Goal: Find contact information: Find contact information

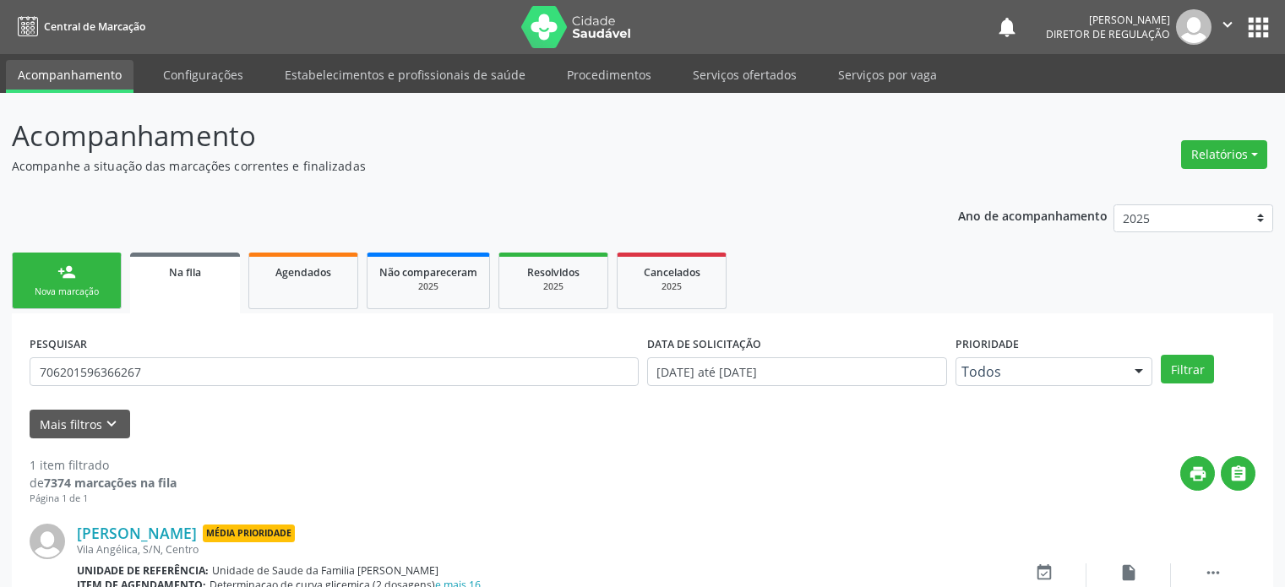
scroll to position [98, 0]
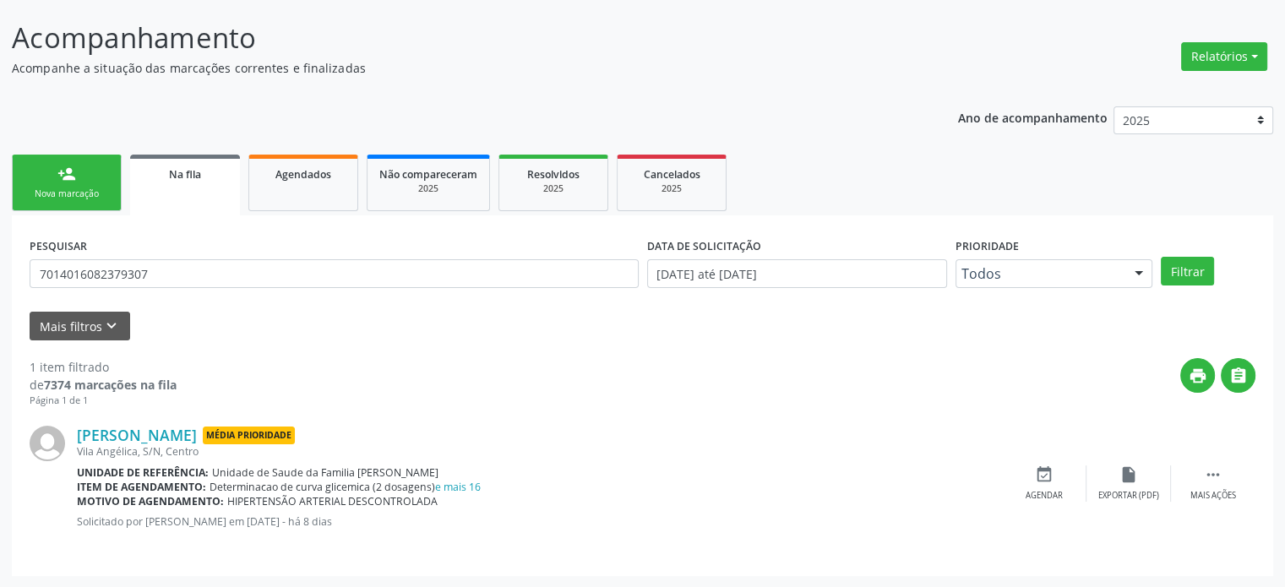
click at [1161, 257] on button "Filtrar" at bounding box center [1187, 271] width 53 height 29
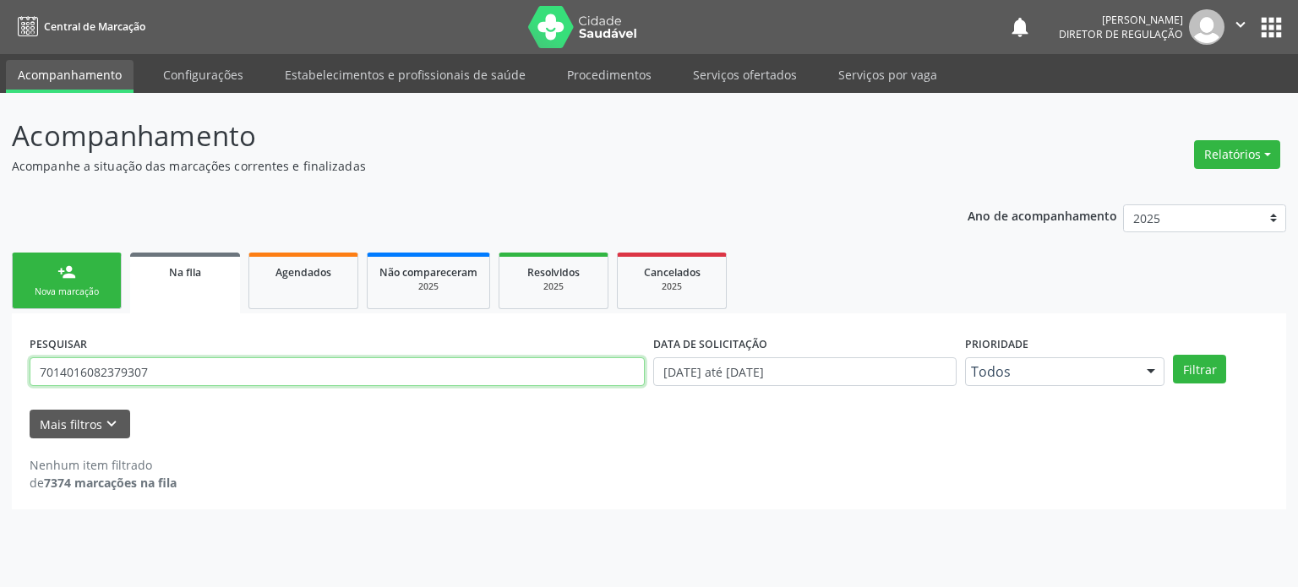
click at [139, 374] on input "7014016082379307" at bounding box center [337, 371] width 615 height 29
paste input "text"
type input "701401608237930"
click at [1173, 355] on button "Filtrar" at bounding box center [1199, 369] width 53 height 29
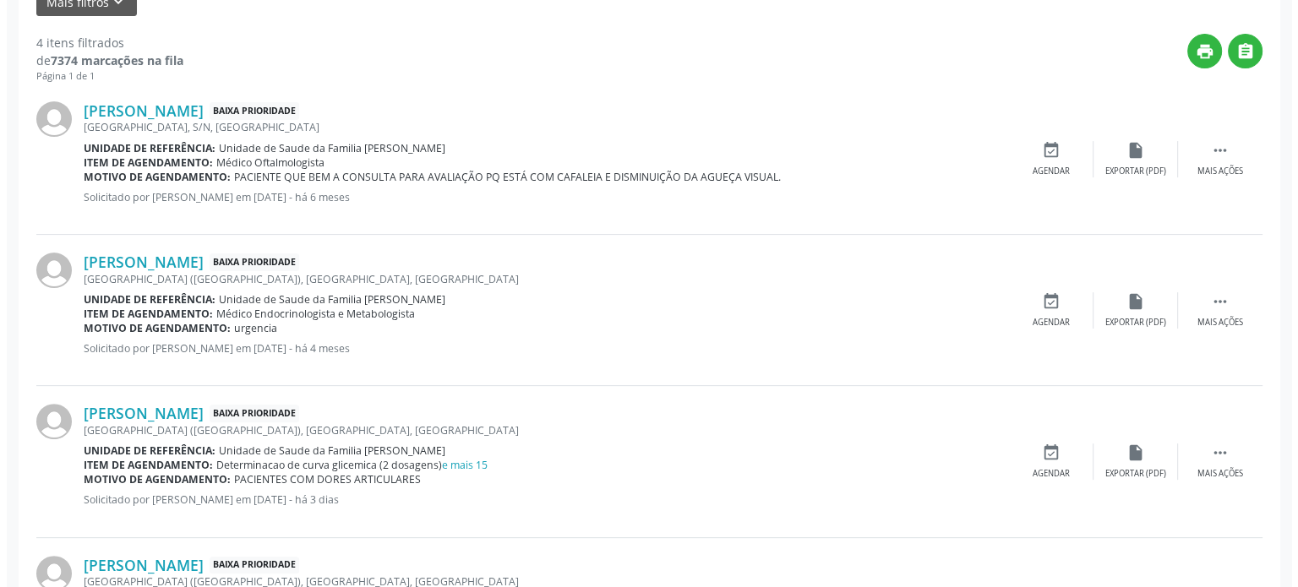
scroll to position [507, 0]
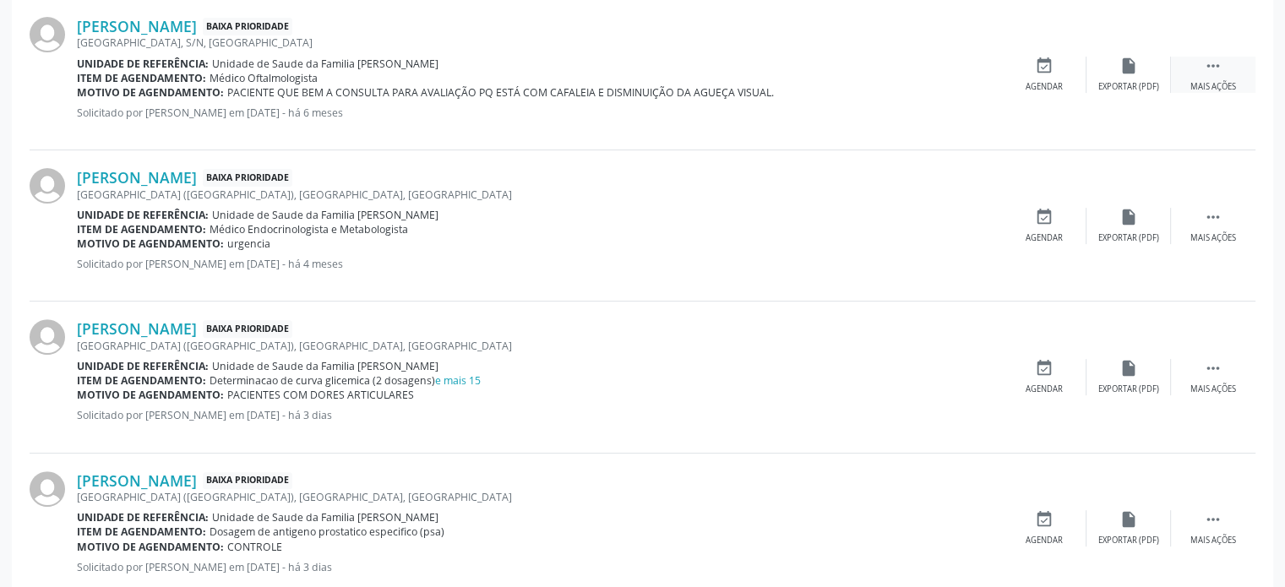
click at [1220, 72] on icon "" at bounding box center [1213, 66] width 19 height 19
click at [1063, 74] on div "cancel Cancelar" at bounding box center [1044, 75] width 85 height 36
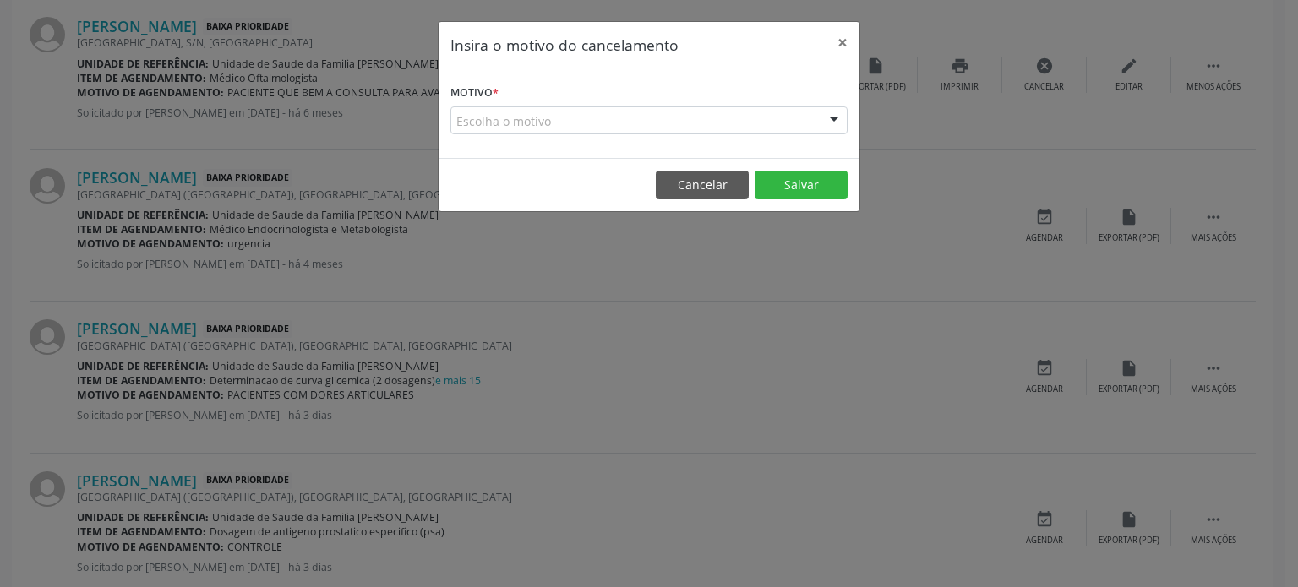
click at [595, 124] on div "Escolha o motivo" at bounding box center [648, 120] width 397 height 29
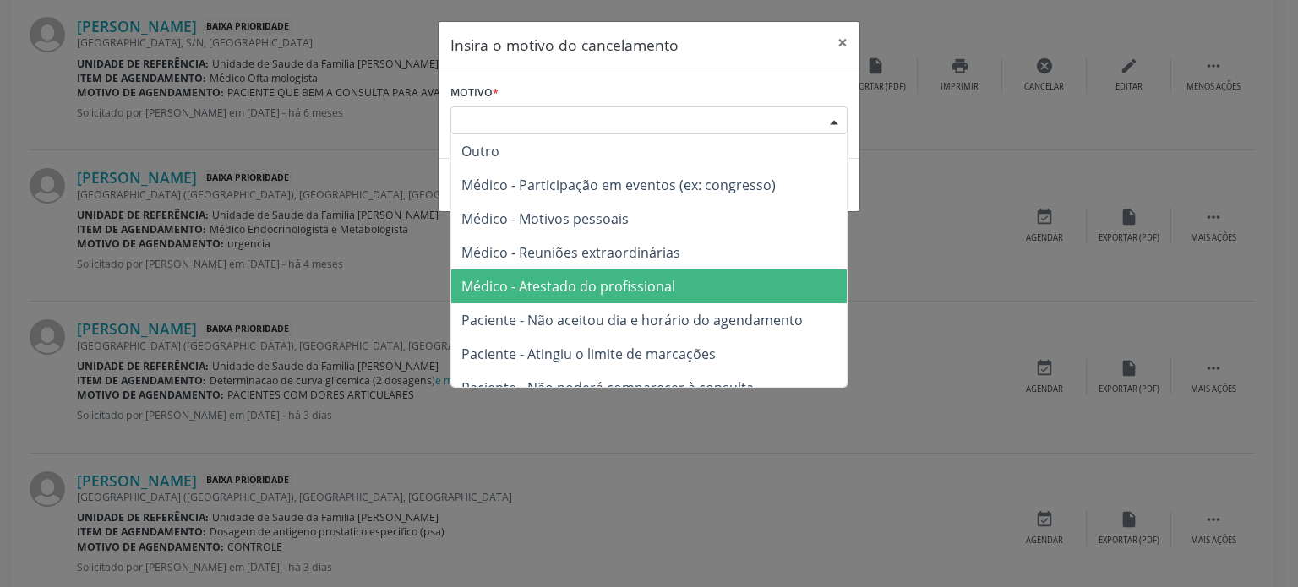
drag, startPoint x: 558, startPoint y: 297, endPoint x: 636, endPoint y: 285, distance: 78.6
click at [559, 297] on span "Médico - Atestado do profissional" at bounding box center [648, 287] width 395 height 34
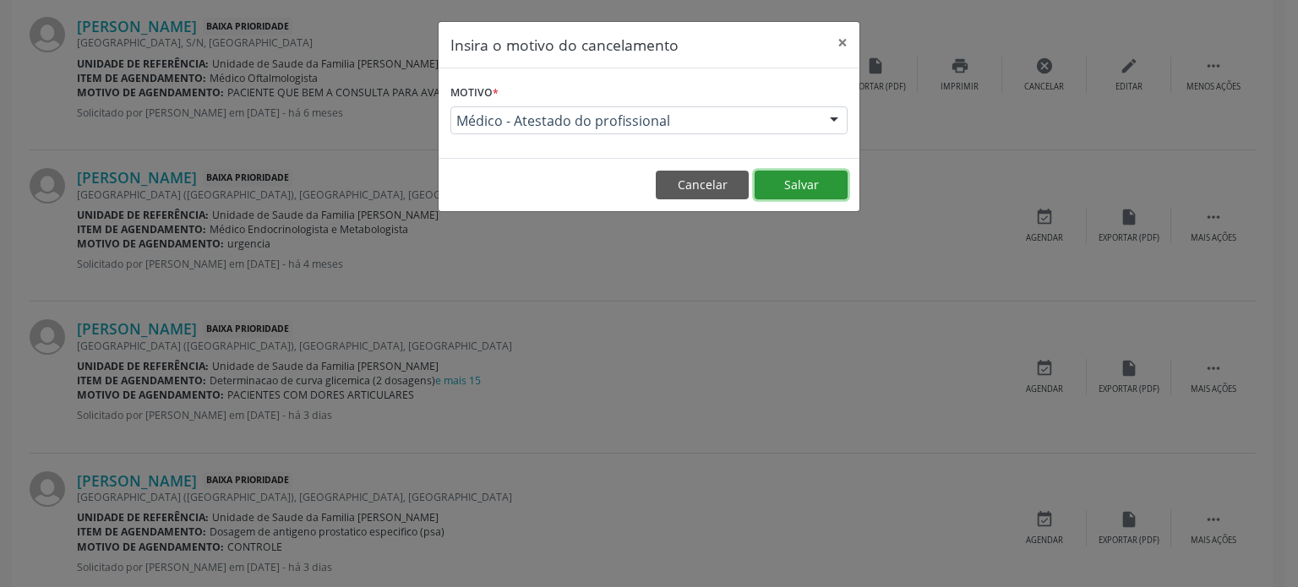
click at [821, 188] on button "Salvar" at bounding box center [801, 185] width 93 height 29
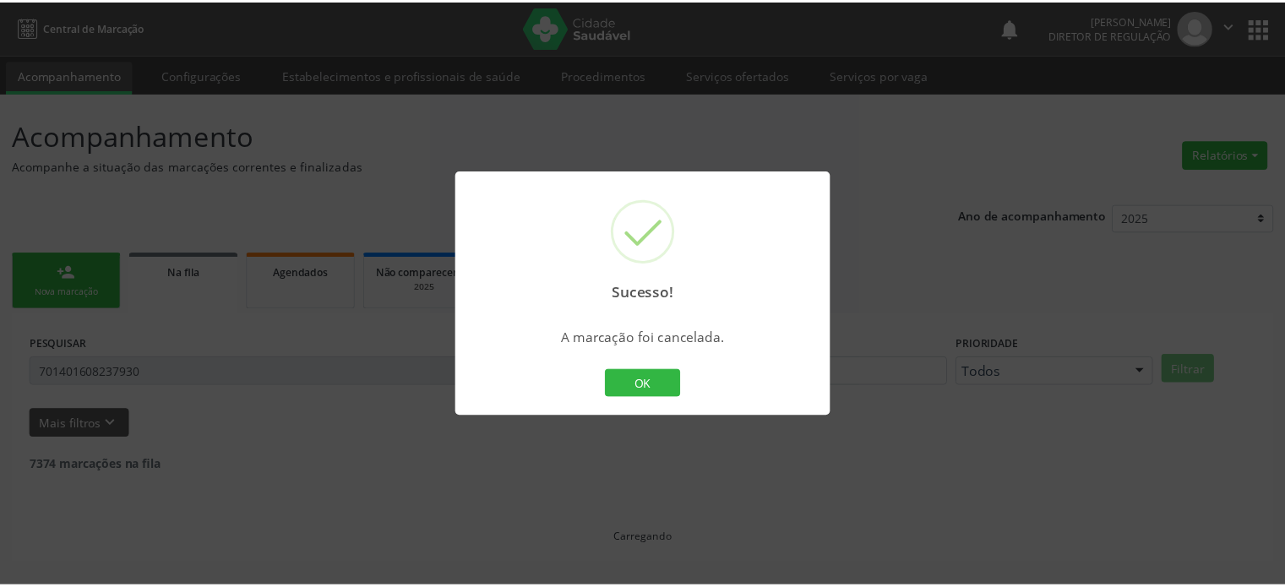
scroll to position [0, 0]
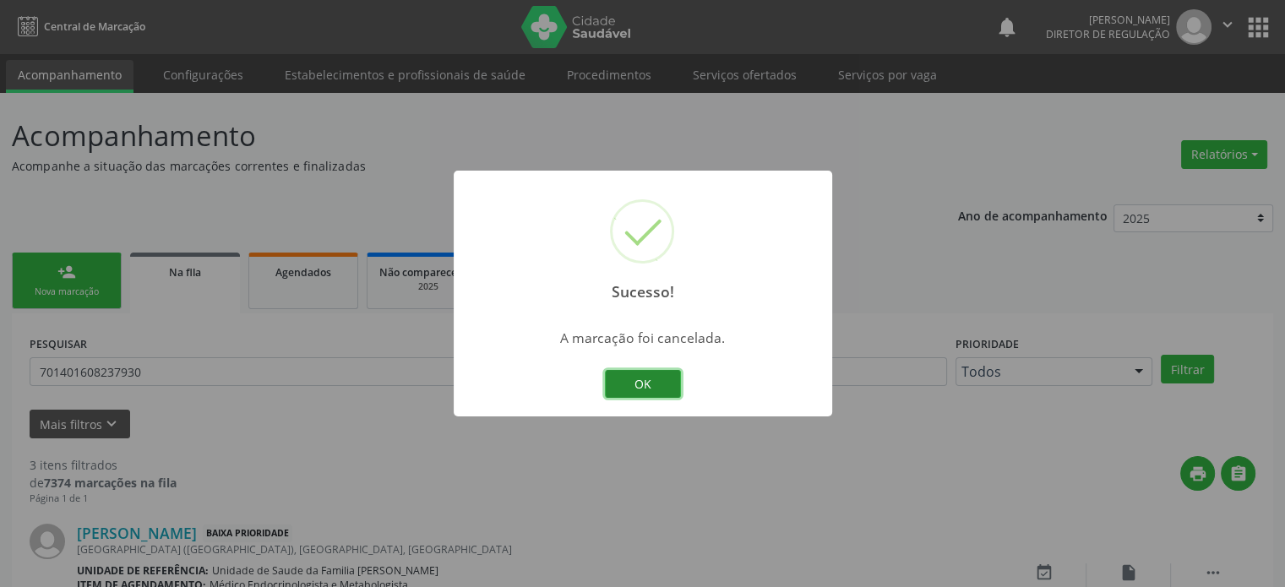
click at [668, 390] on button "OK" at bounding box center [643, 384] width 76 height 29
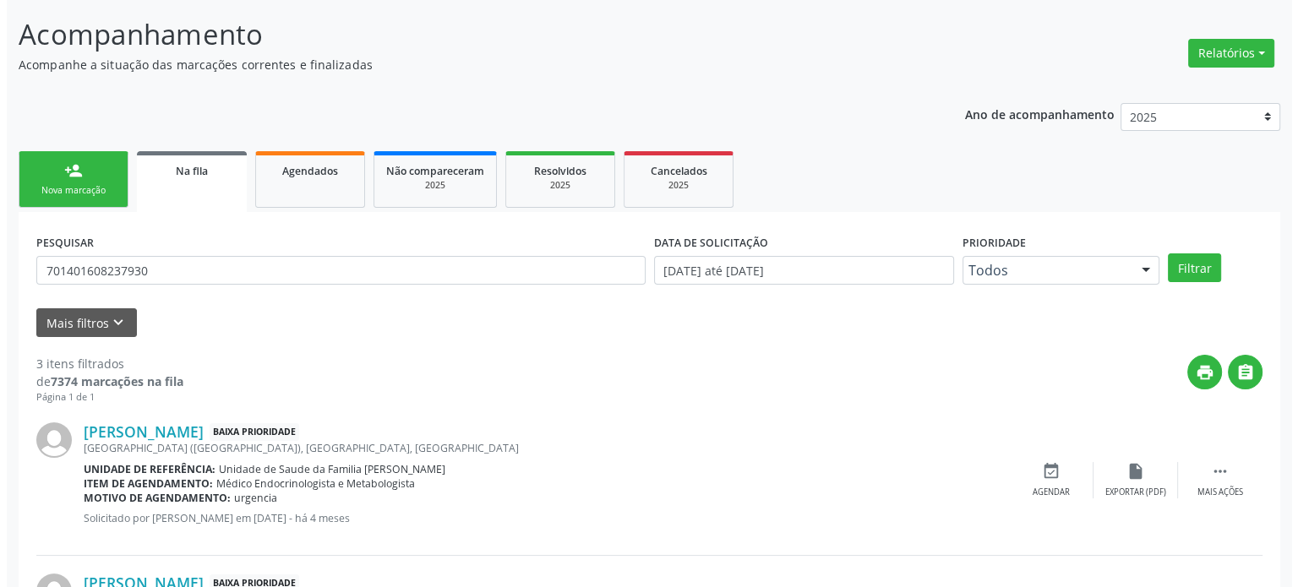
scroll to position [338, 0]
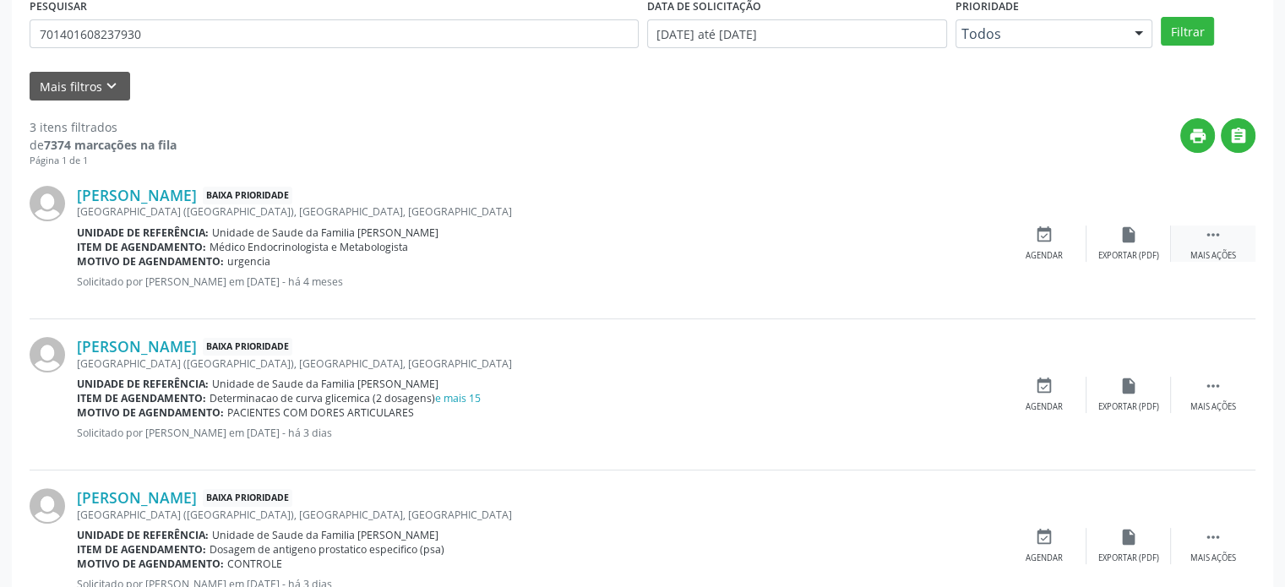
click at [1220, 242] on icon "" at bounding box center [1213, 235] width 19 height 19
click at [1038, 240] on icon "cancel" at bounding box center [1044, 235] width 19 height 19
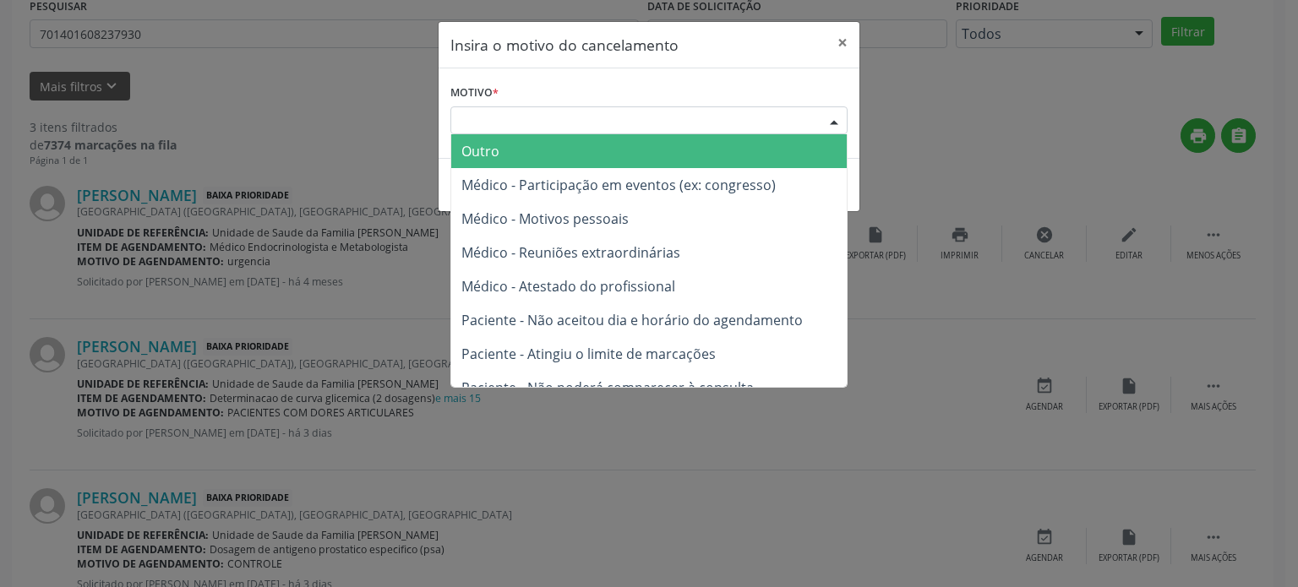
click at [551, 122] on div "Escolha o motivo" at bounding box center [648, 120] width 397 height 29
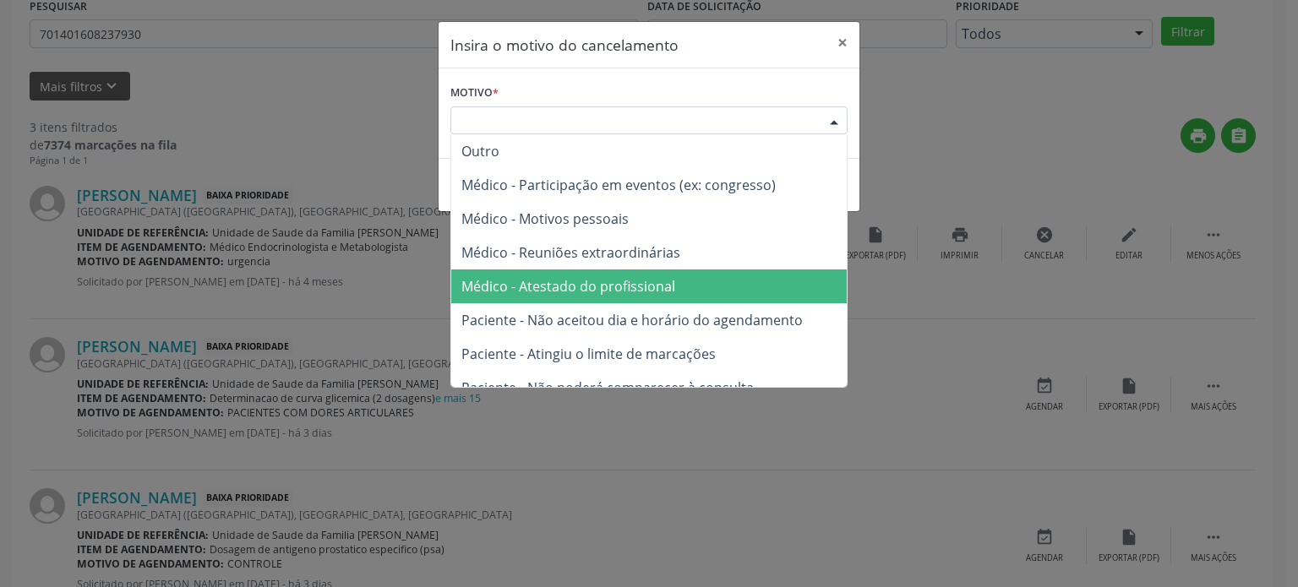
click at [550, 283] on span "Médico - Atestado do profissional" at bounding box center [568, 286] width 214 height 19
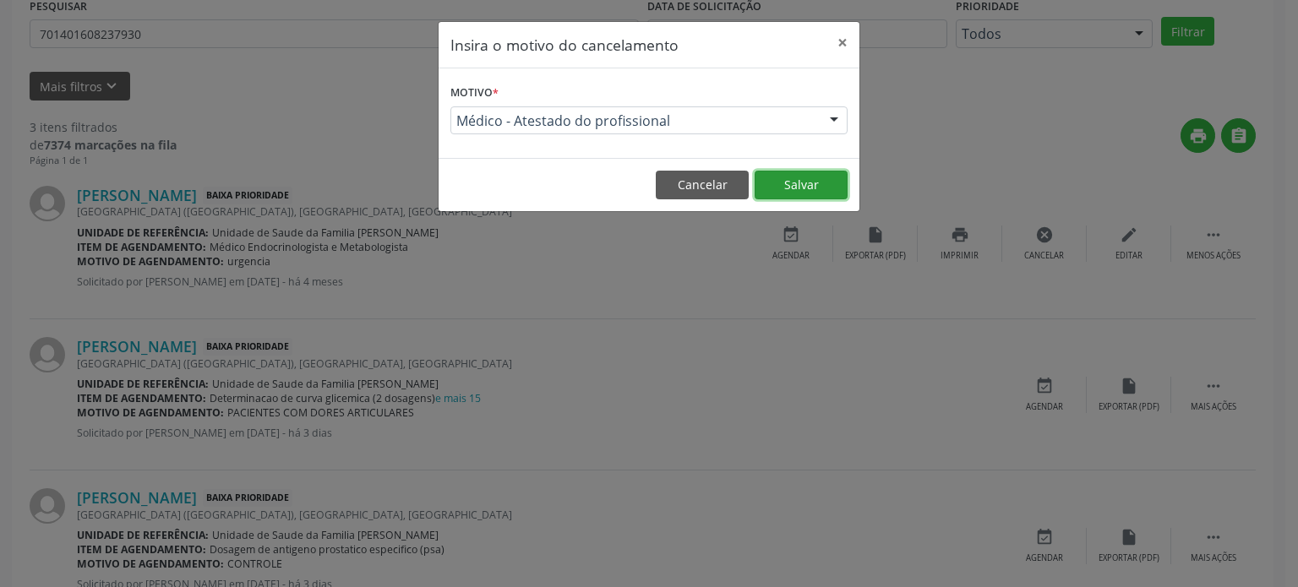
click at [788, 189] on button "Salvar" at bounding box center [801, 185] width 93 height 29
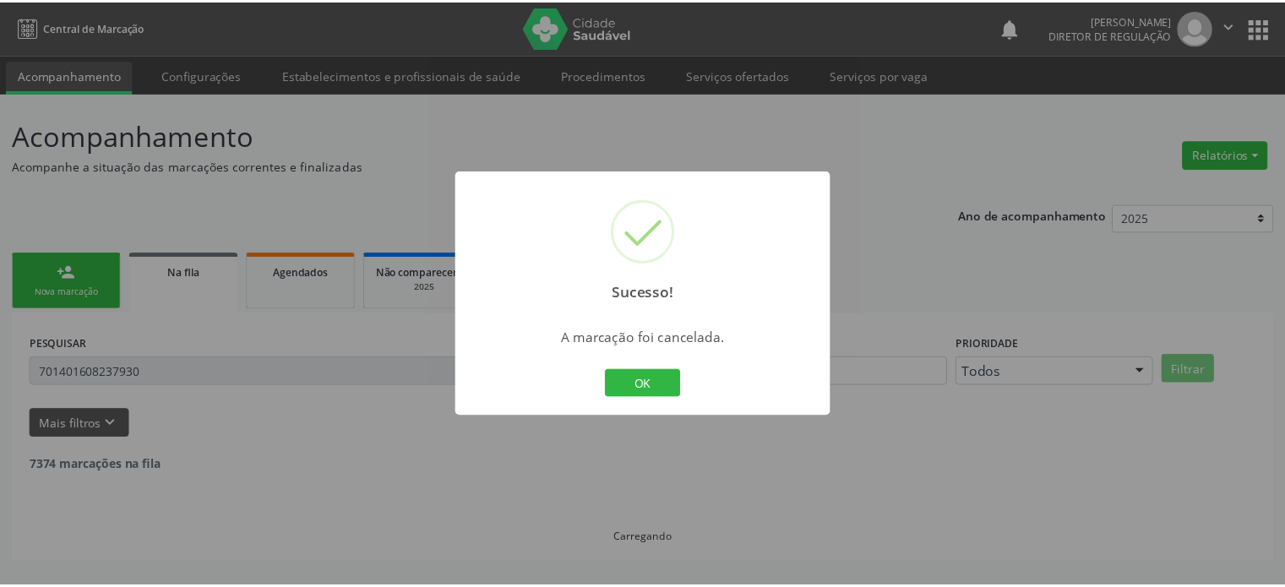
scroll to position [0, 0]
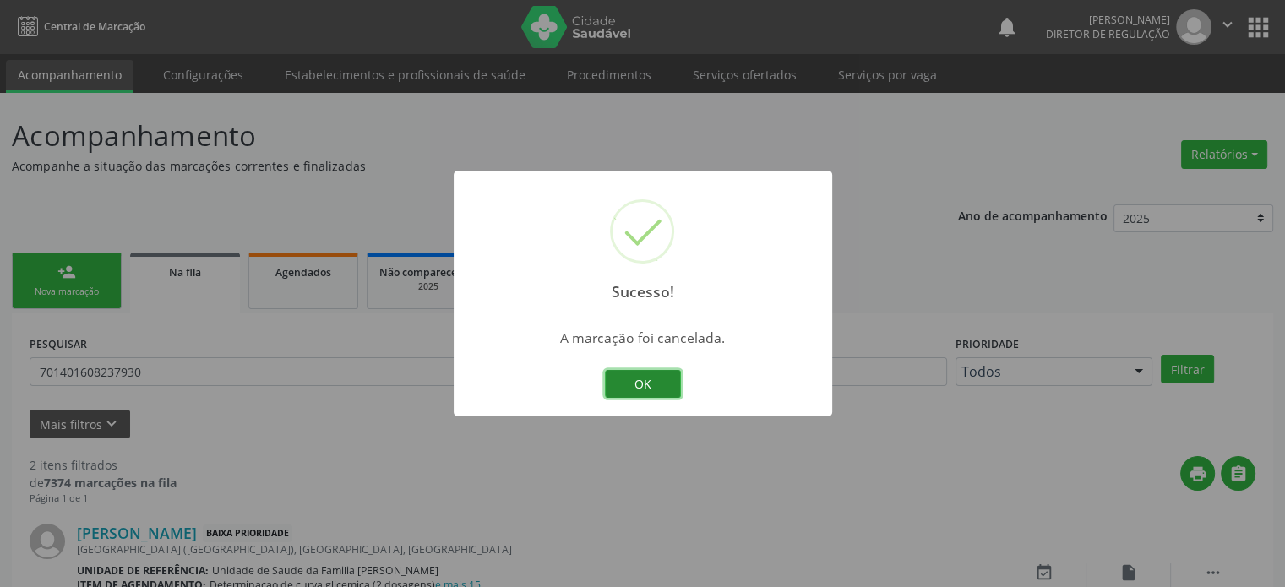
click at [646, 378] on button "OK" at bounding box center [643, 384] width 76 height 29
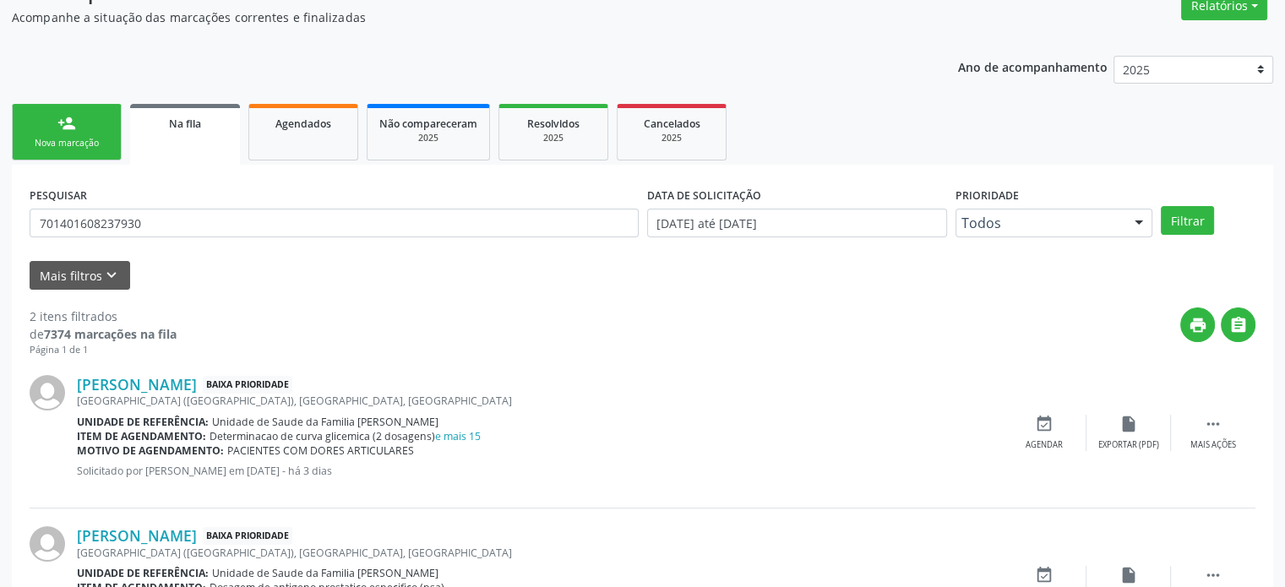
scroll to position [248, 0]
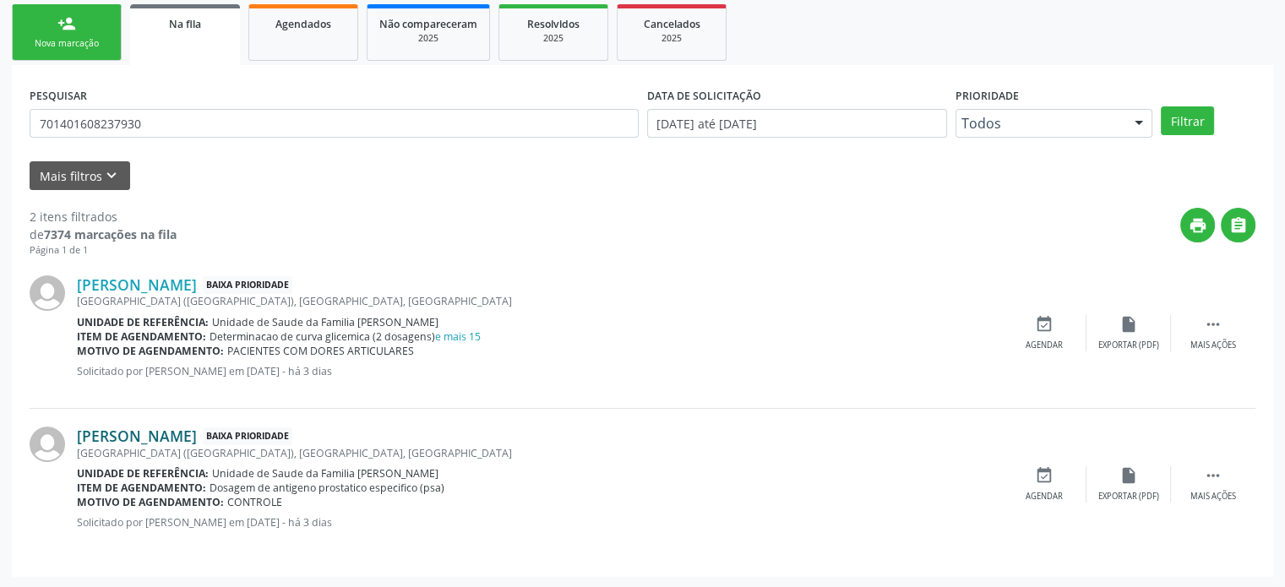
click at [183, 427] on link "[PERSON_NAME]" at bounding box center [137, 436] width 120 height 19
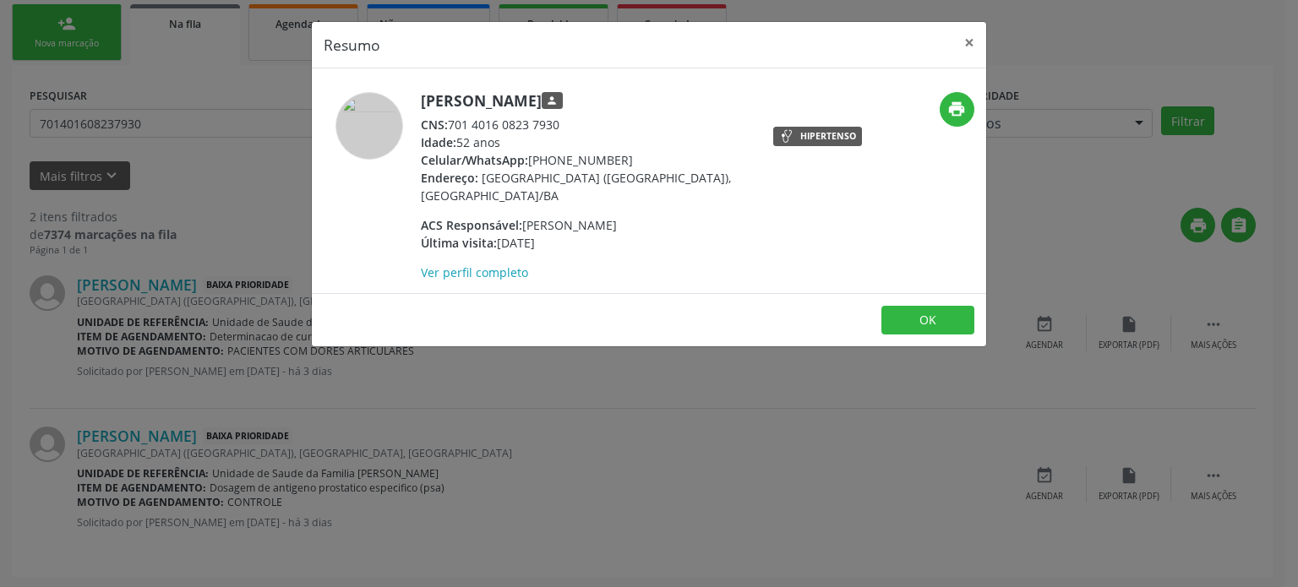
drag, startPoint x: 531, startPoint y: 158, endPoint x: 628, endPoint y: 158, distance: 97.2
click at [628, 158] on div "Celular/WhatsApp: [PHONE_NUMBER]" at bounding box center [585, 160] width 329 height 18
copy div "[PHONE_NUMBER]"
click at [969, 40] on button "×" at bounding box center [969, 42] width 34 height 41
